Goal: Task Accomplishment & Management: Use online tool/utility

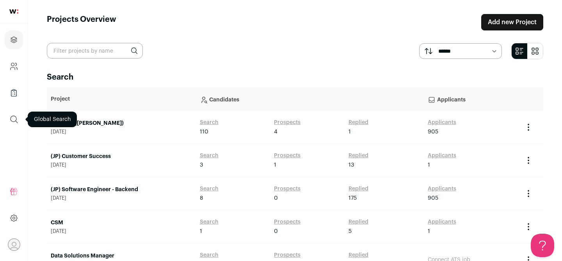
click at [16, 121] on icon "submit" at bounding box center [14, 119] width 7 height 7
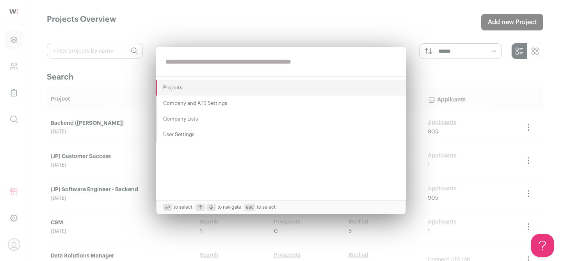
click at [213, 66] on input "text" at bounding box center [281, 62] width 250 height 30
paste input "**********"
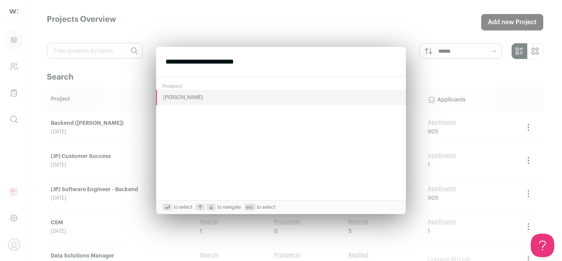
type input "**********"
click at [178, 97] on button "[PERSON_NAME]" at bounding box center [281, 98] width 250 height 16
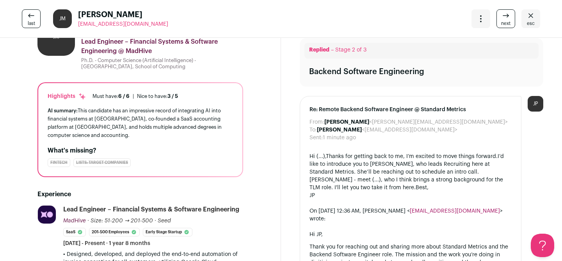
scroll to position [48, 0]
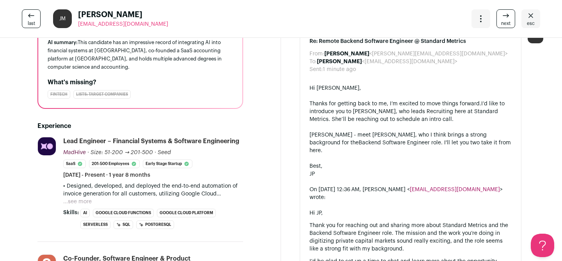
scroll to position [125, 0]
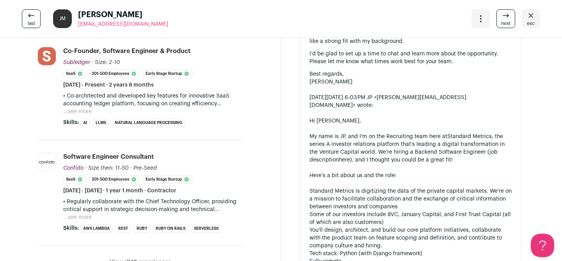
scroll to position [380, 0]
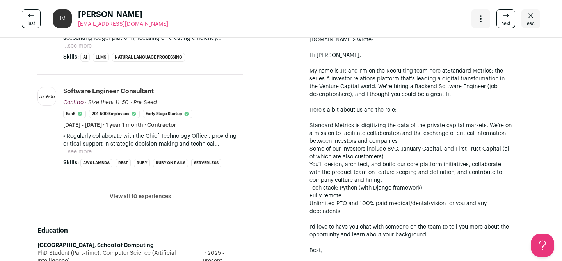
click at [135, 198] on button "View all 10 experiences" at bounding box center [140, 197] width 61 height 8
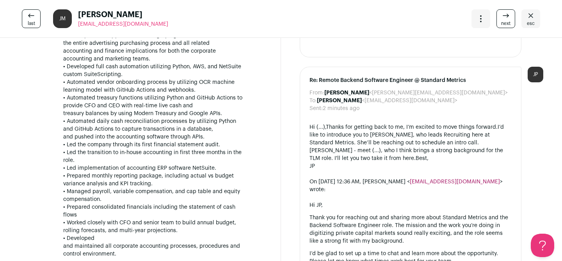
scroll to position [722, 0]
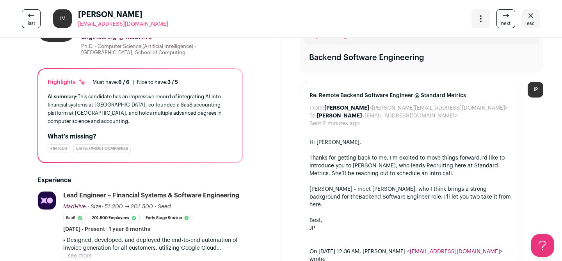
scroll to position [99, 0]
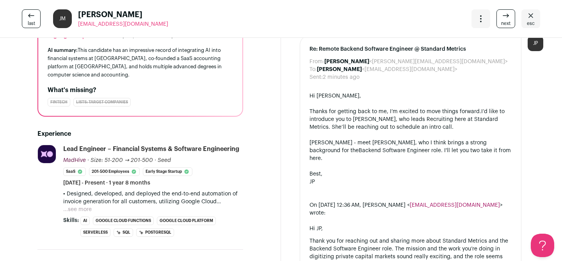
click at [529, 22] on span "esc" at bounding box center [531, 23] width 8 height 6
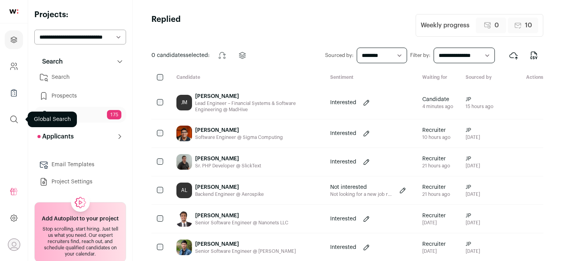
click at [14, 122] on icon "submit" at bounding box center [13, 119] width 9 height 9
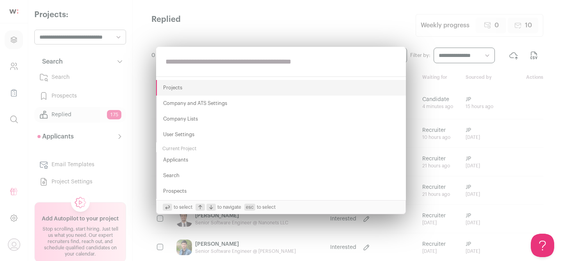
click at [195, 63] on input "text" at bounding box center [281, 62] width 250 height 30
paste input "**********"
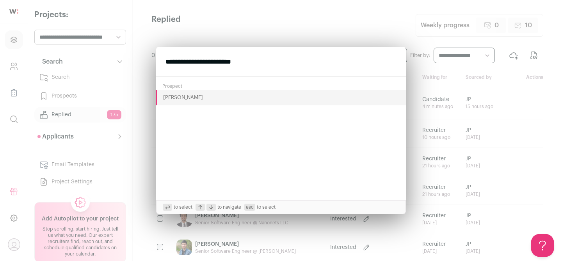
type input "**********"
click at [189, 99] on button "[PERSON_NAME]" at bounding box center [281, 98] width 250 height 16
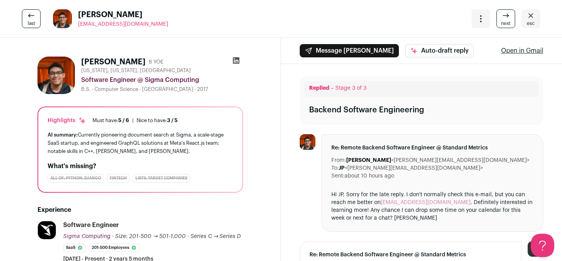
click at [237, 60] on icon at bounding box center [236, 61] width 8 height 8
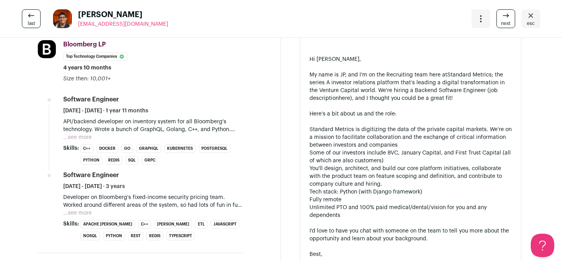
scroll to position [434, 0]
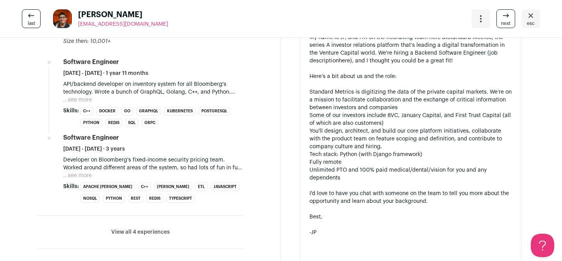
click at [122, 235] on button "View all 4 experiences" at bounding box center [140, 232] width 59 height 8
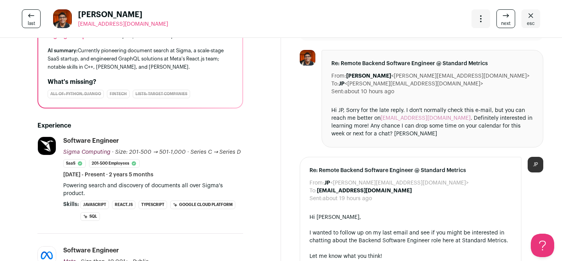
scroll to position [0, 0]
